Goal: Task Accomplishment & Management: Manage account settings

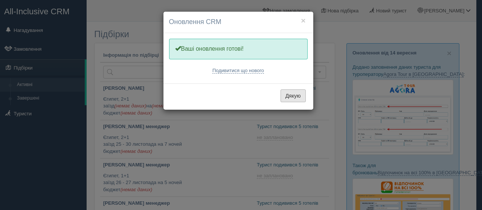
click at [301, 96] on button "Дякую" at bounding box center [292, 96] width 25 height 13
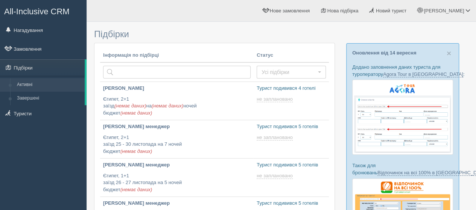
type input "2025-09-15 17:20"
click at [34, 32] on link "Нагадування" at bounding box center [43, 30] width 87 height 17
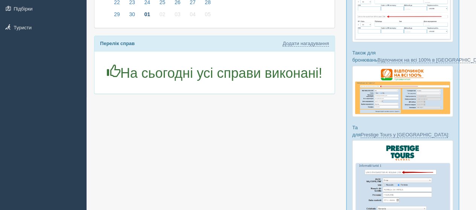
scroll to position [75, 0]
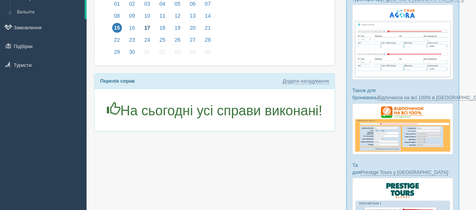
click at [146, 26] on span "17" at bounding box center [147, 28] width 10 height 10
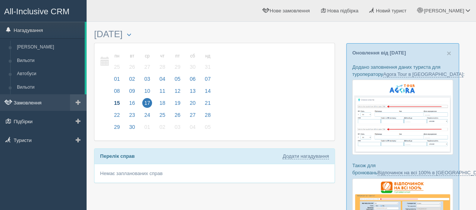
click at [22, 102] on link "Замовлення" at bounding box center [43, 102] width 87 height 17
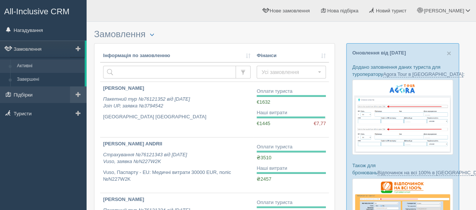
click at [79, 96] on span at bounding box center [78, 94] width 5 height 5
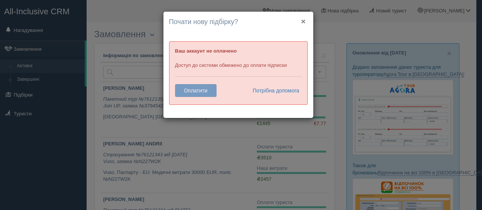
click at [302, 19] on button "×" at bounding box center [303, 21] width 5 height 8
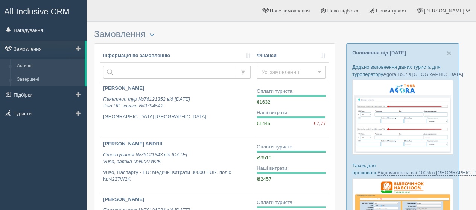
click at [30, 75] on link "Завершені" at bounding box center [49, 80] width 71 height 14
click at [31, 63] on link "Активні" at bounding box center [49, 66] width 71 height 14
click at [44, 48] on link "Замовлення" at bounding box center [42, 49] width 85 height 17
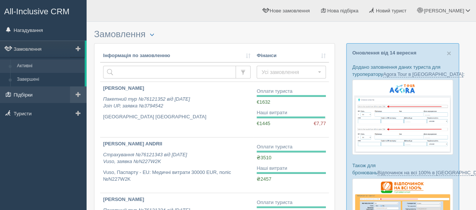
click at [40, 96] on link "Підбірки" at bounding box center [43, 95] width 87 height 17
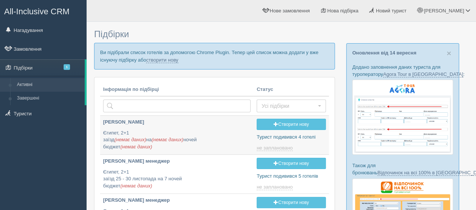
type input "[DATE] 17:20"
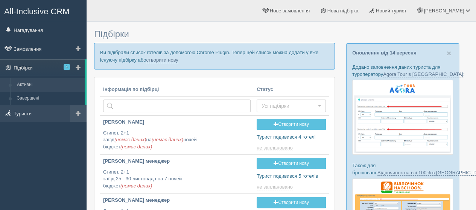
click at [44, 114] on link "Туристи" at bounding box center [43, 113] width 87 height 17
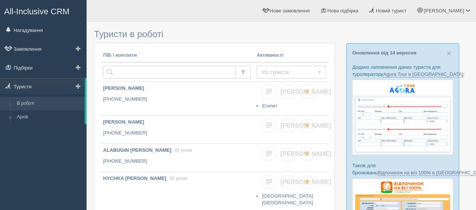
click at [78, 85] on span at bounding box center [78, 86] width 5 height 5
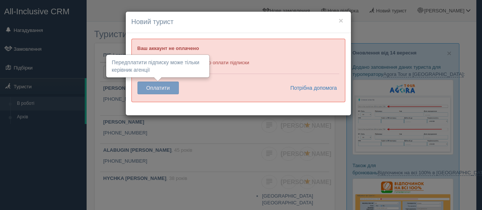
click at [157, 91] on button "Оплатити" at bounding box center [157, 88] width 41 height 13
click at [157, 89] on button "Оплатити" at bounding box center [157, 88] width 41 height 13
